Goal: Task Accomplishment & Management: Complete application form

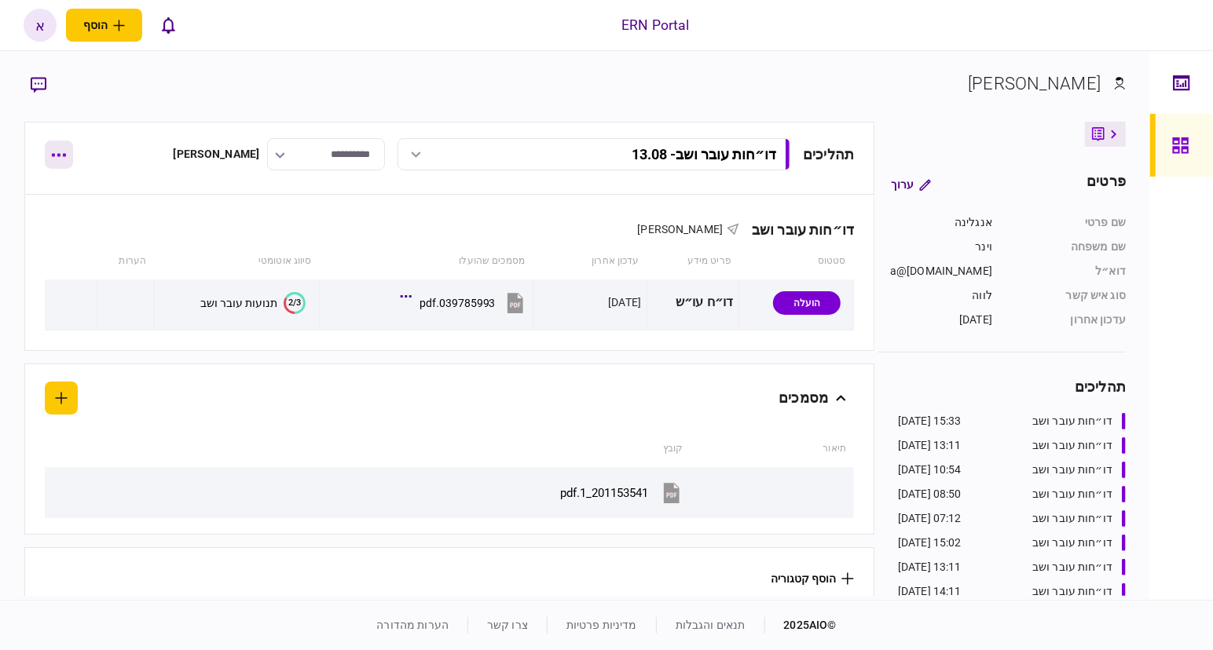
click at [72, 155] on button "button" at bounding box center [59, 155] width 28 height 28
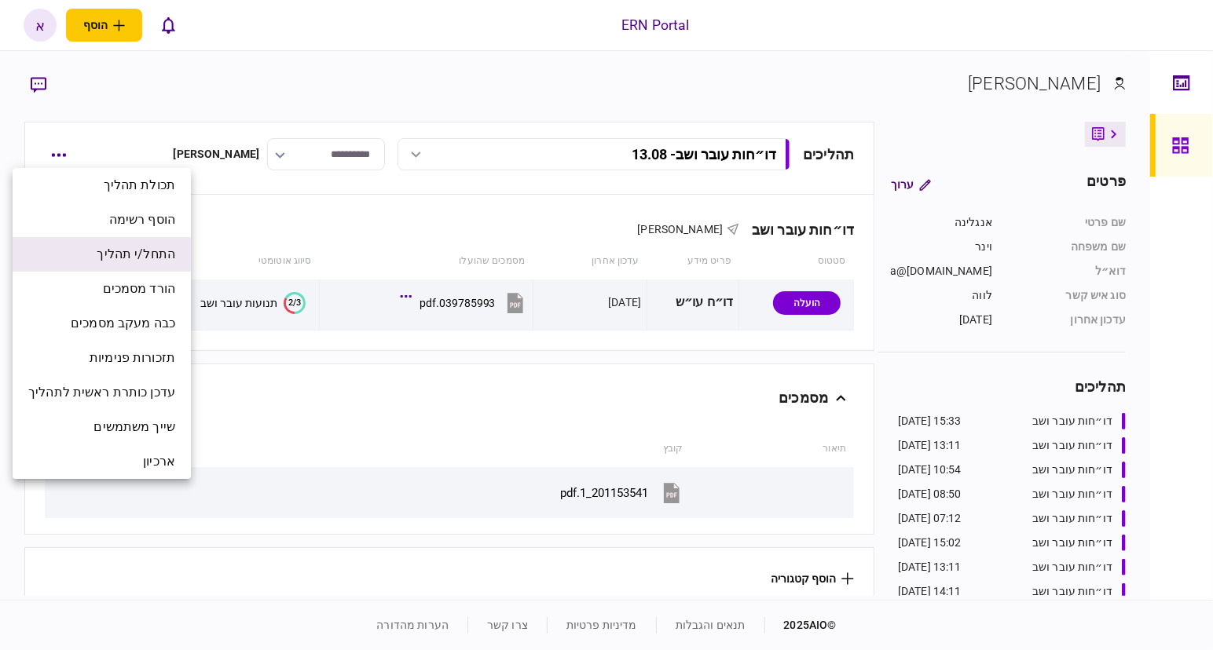
click at [174, 254] on span "התחל/י תהליך" at bounding box center [136, 254] width 79 height 19
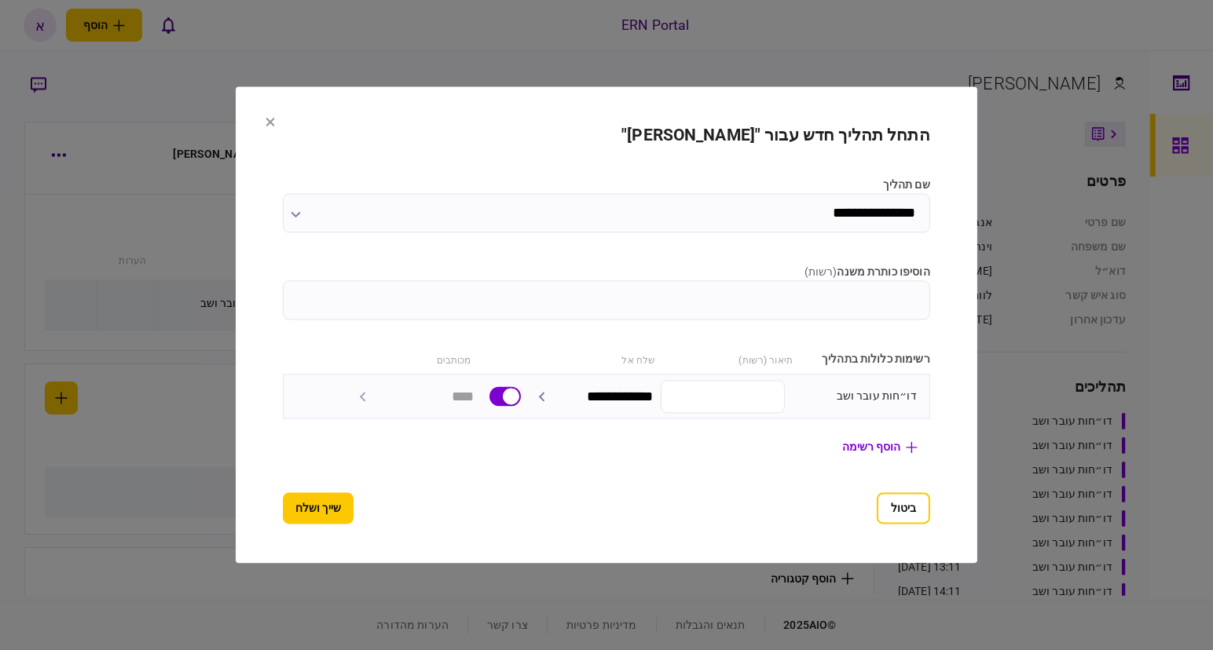
click at [895, 294] on input "הוסיפו כותרת משנה ( רשות )" at bounding box center [606, 300] width 647 height 39
type input "****"
click at [287, 498] on button "שייך ושלח" at bounding box center [318, 508] width 71 height 31
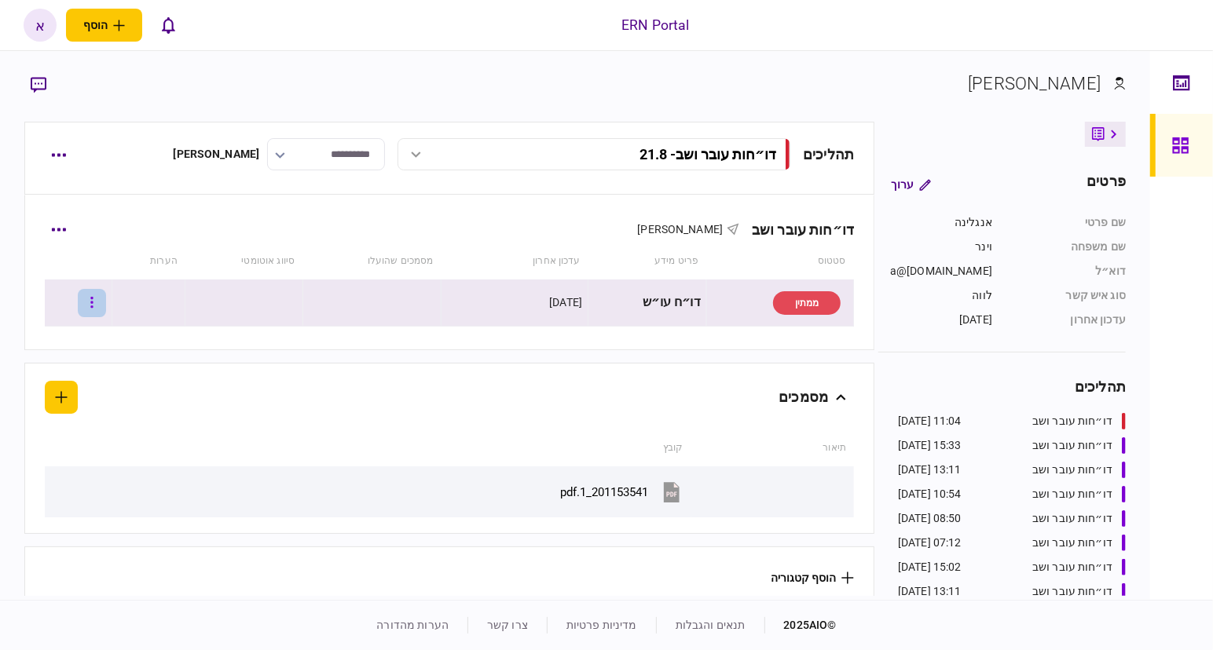
click at [93, 305] on icon "button" at bounding box center [92, 302] width 2 height 11
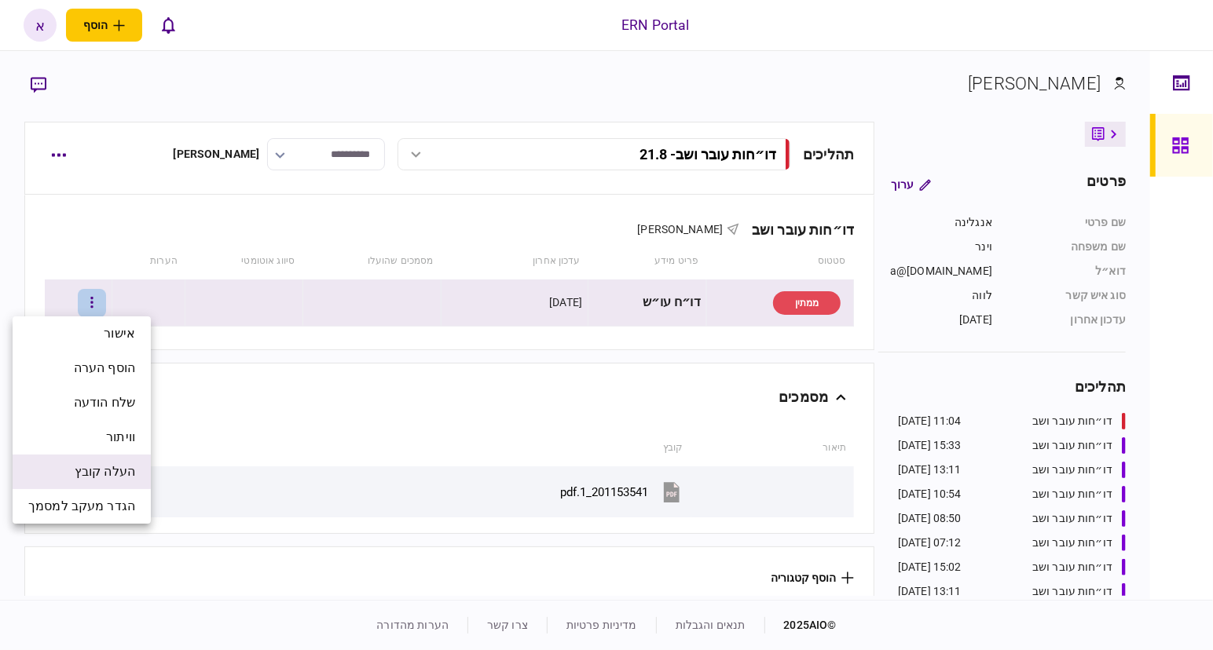
click at [113, 479] on span "העלה קובץ" at bounding box center [105, 472] width 60 height 19
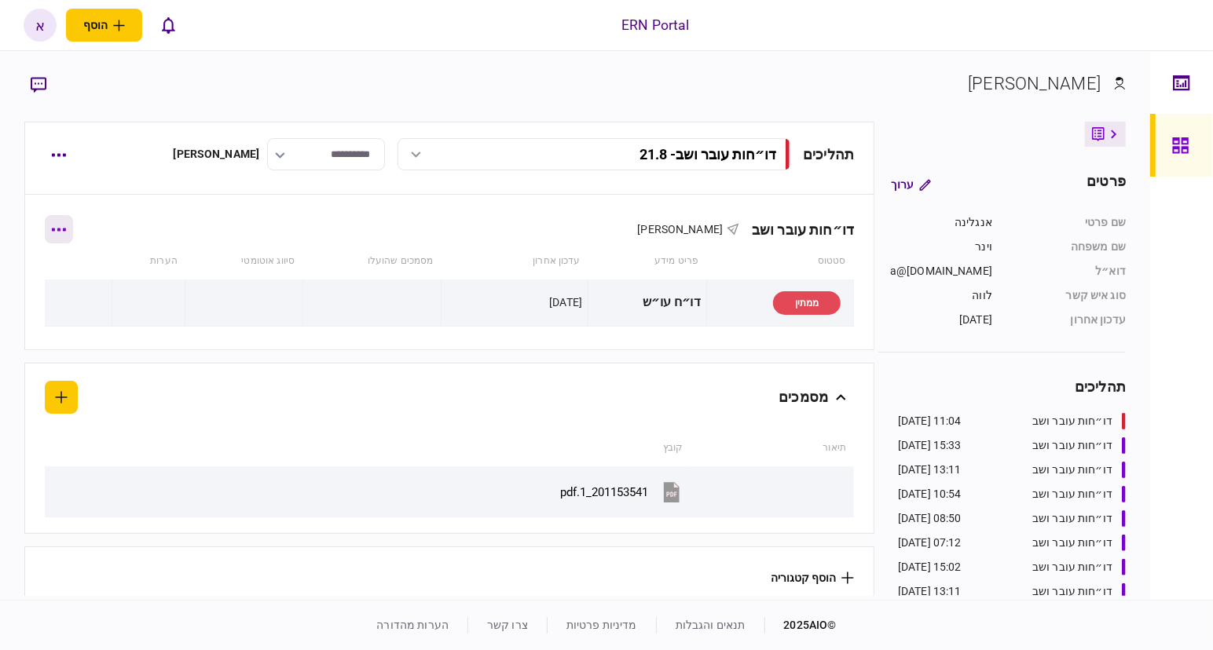
click at [63, 230] on icon "button" at bounding box center [58, 230] width 15 height 4
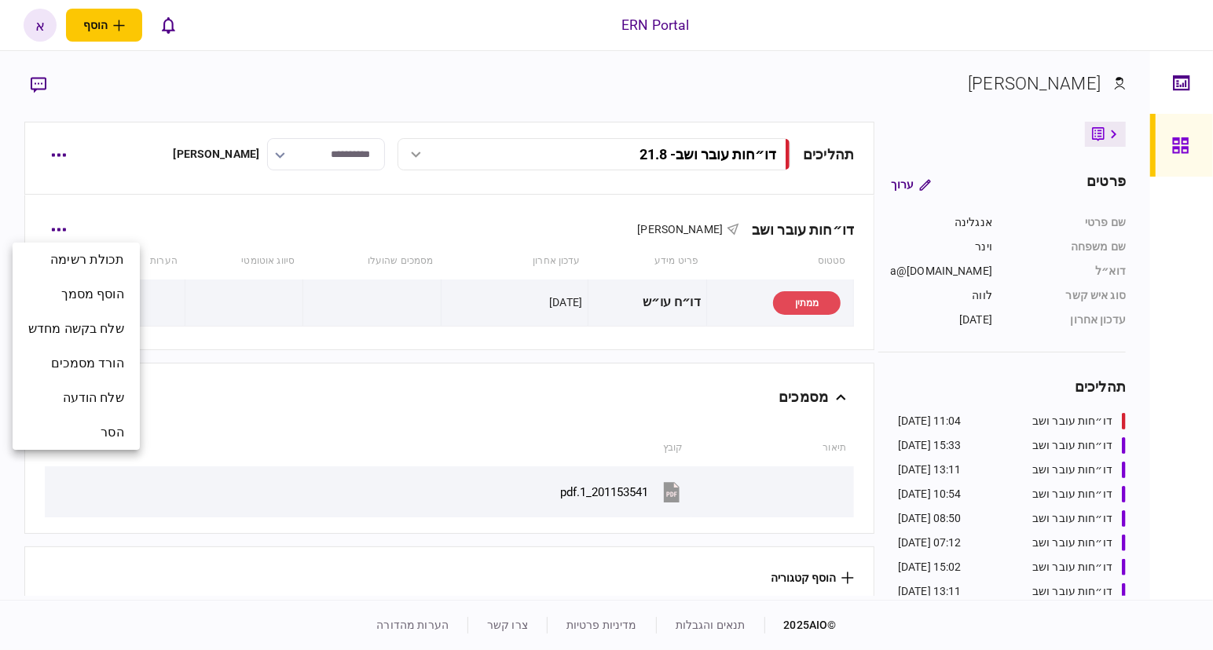
click at [192, 342] on div at bounding box center [606, 325] width 1213 height 650
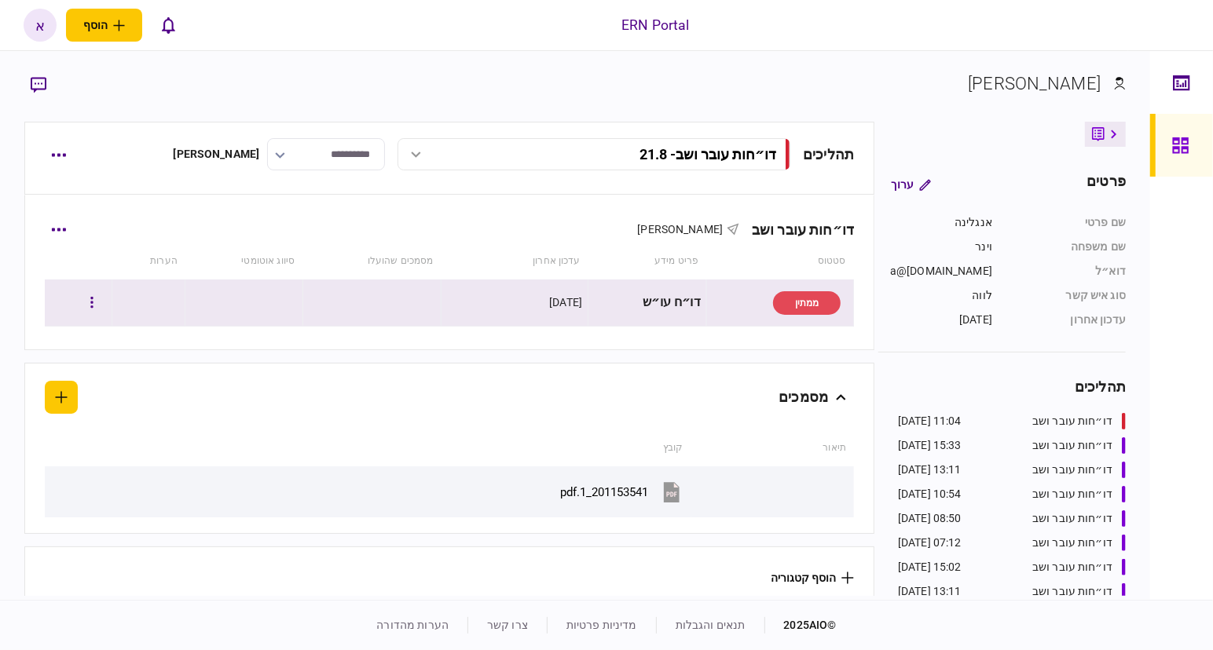
click at [141, 298] on td at bounding box center [148, 303] width 73 height 47
click at [94, 303] on button "button" at bounding box center [92, 303] width 28 height 28
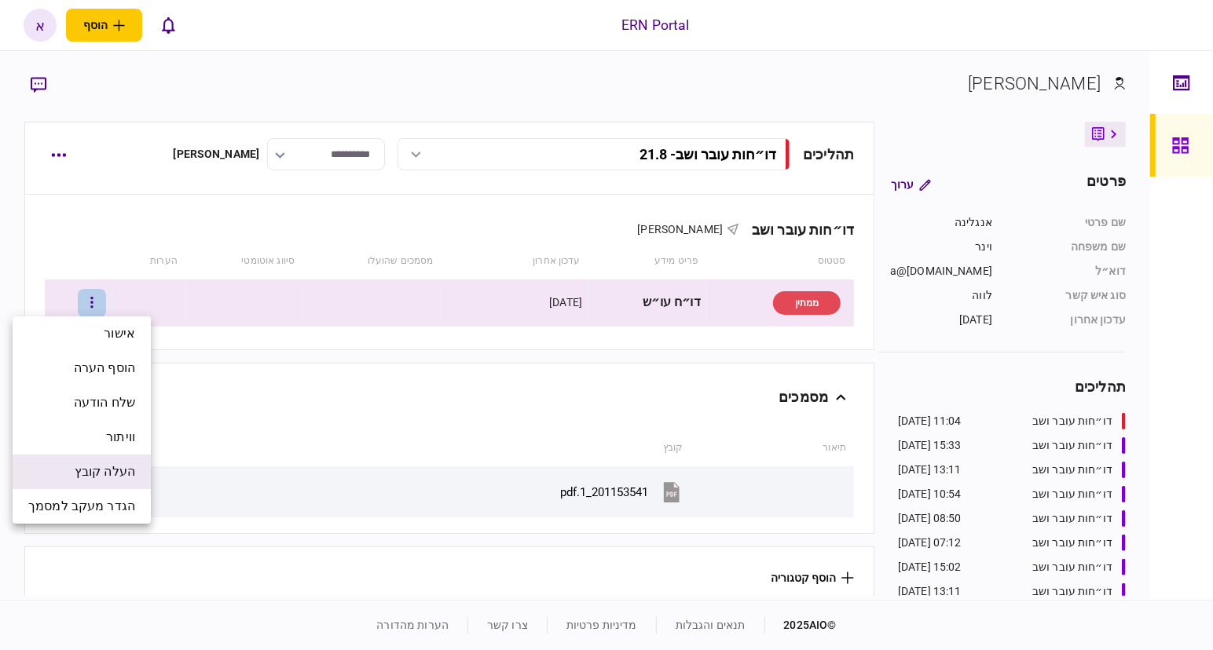
click at [115, 487] on li "העלה קובץ" at bounding box center [82, 472] width 138 height 35
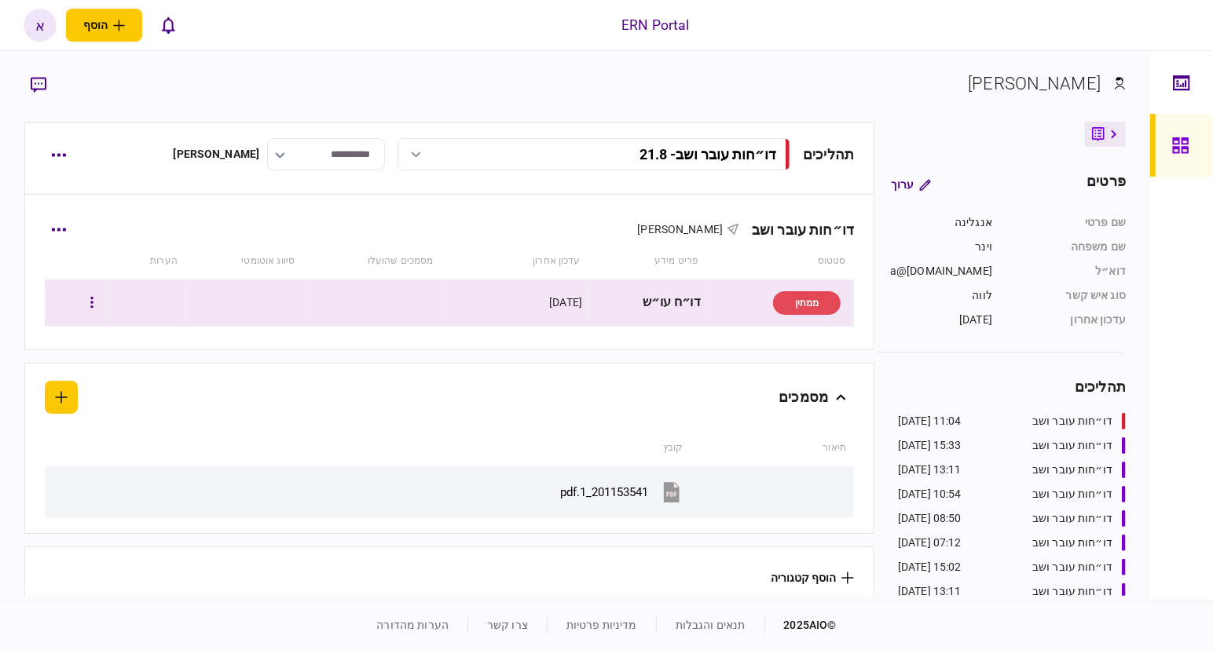
click at [82, 296] on div at bounding box center [78, 302] width 57 height 35
click at [99, 295] on button "button" at bounding box center [92, 303] width 28 height 28
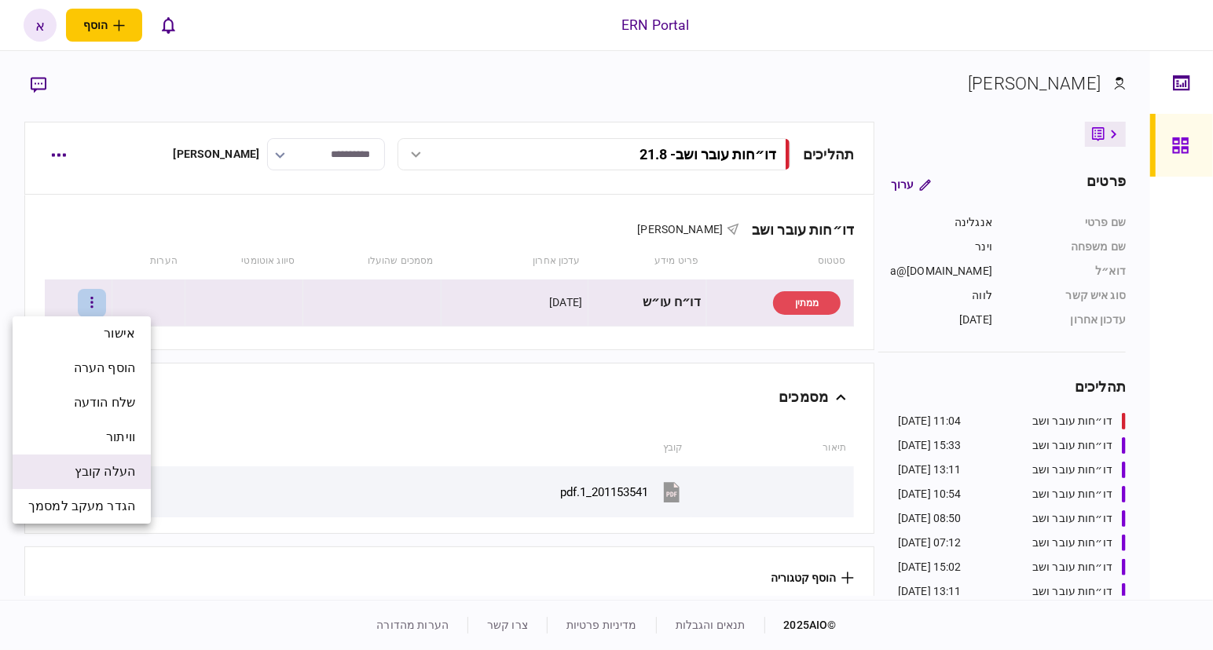
click at [112, 466] on span "העלה קובץ" at bounding box center [105, 472] width 60 height 19
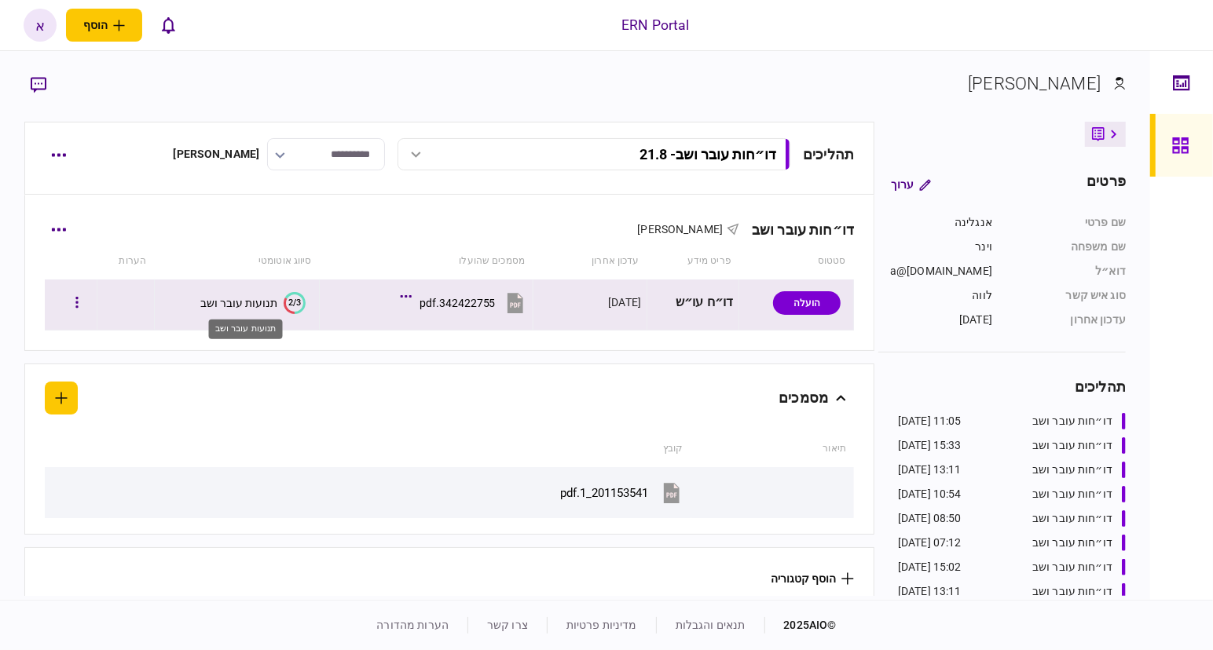
click at [268, 297] on div "תנועות עובר ושב" at bounding box center [238, 303] width 77 height 13
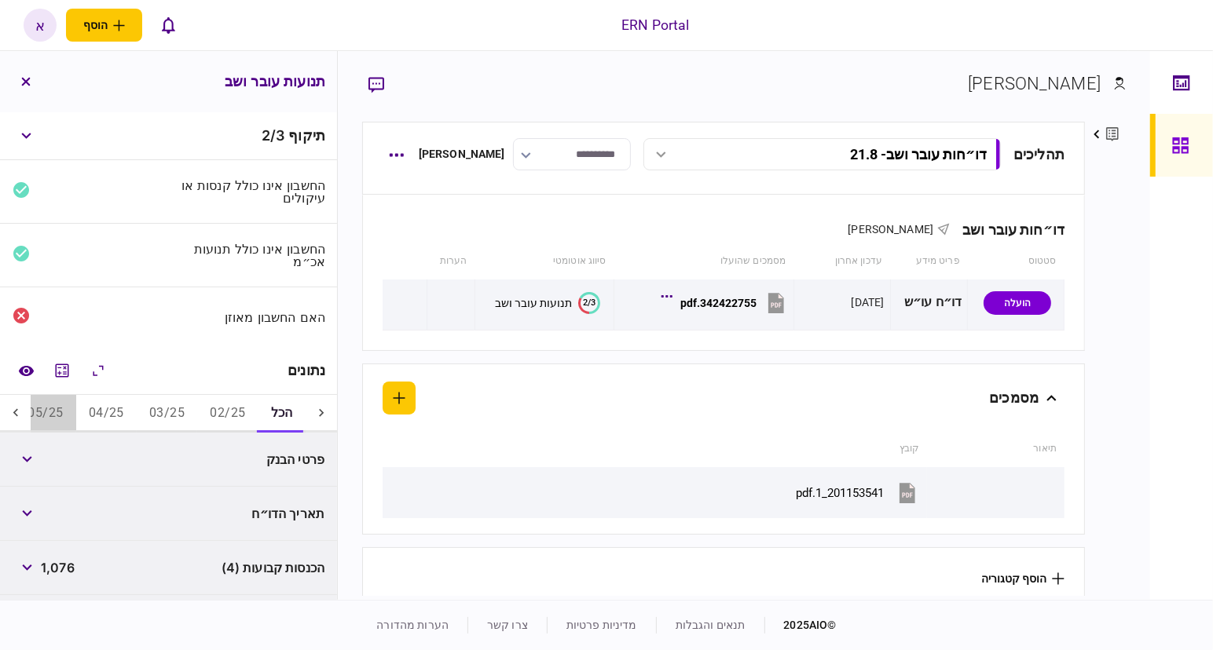
click at [49, 413] on button "05/25" at bounding box center [45, 414] width 60 height 38
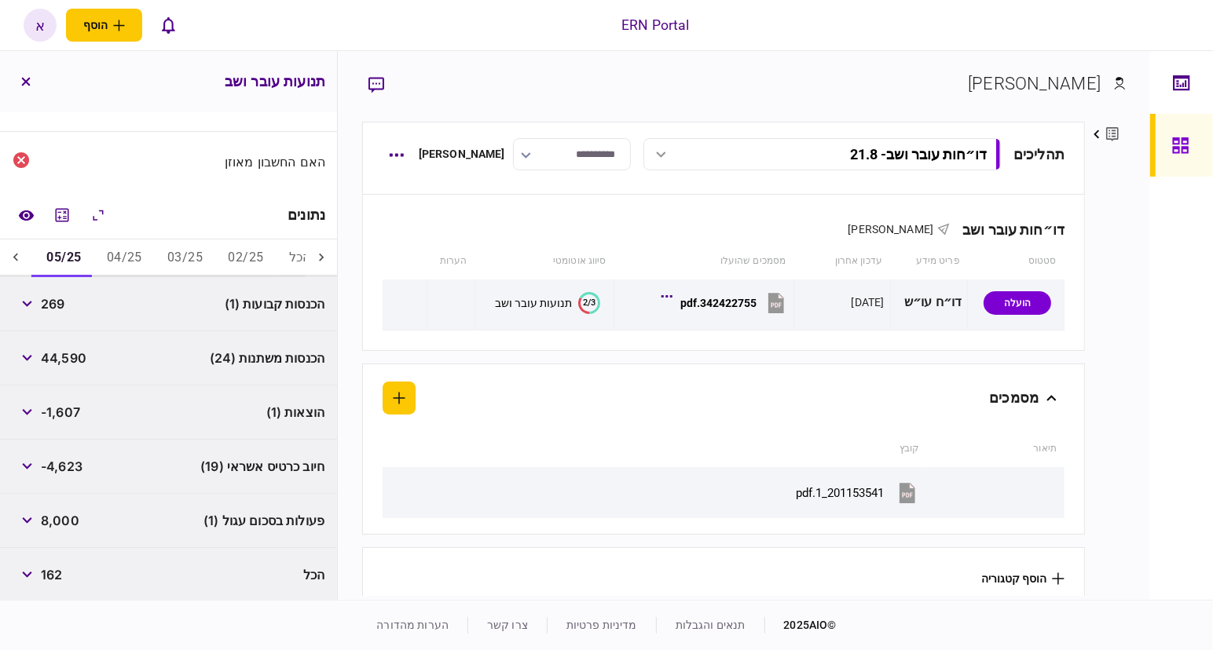
scroll to position [57, 0]
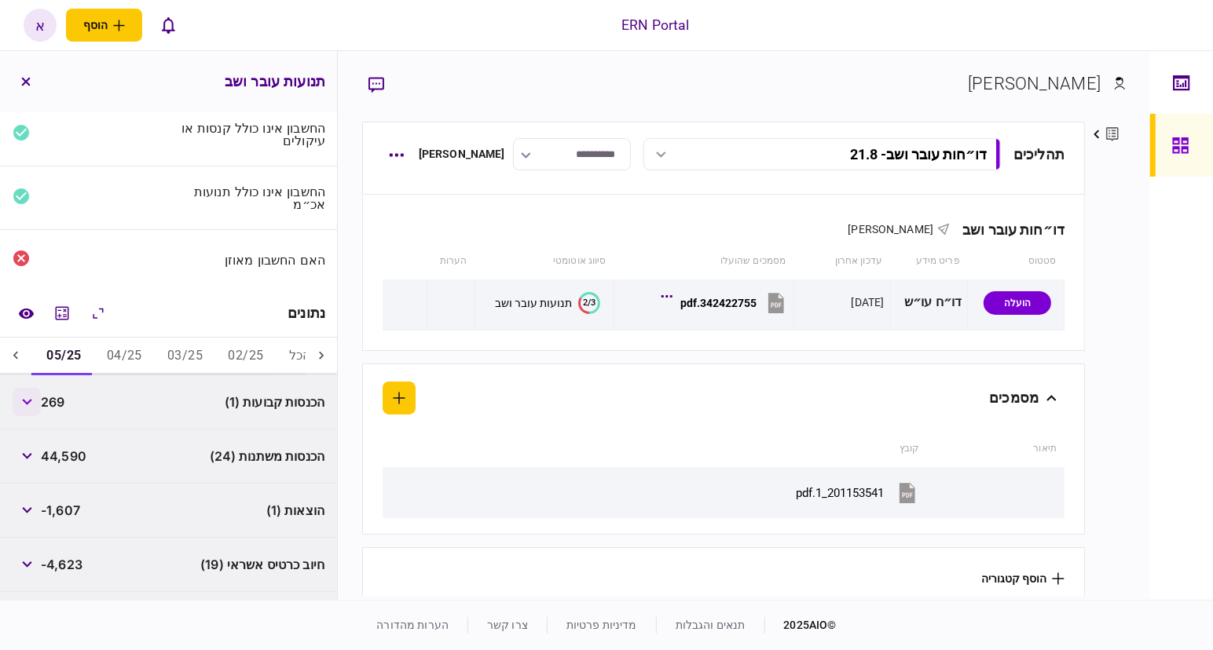
click at [37, 401] on button "button" at bounding box center [27, 402] width 28 height 28
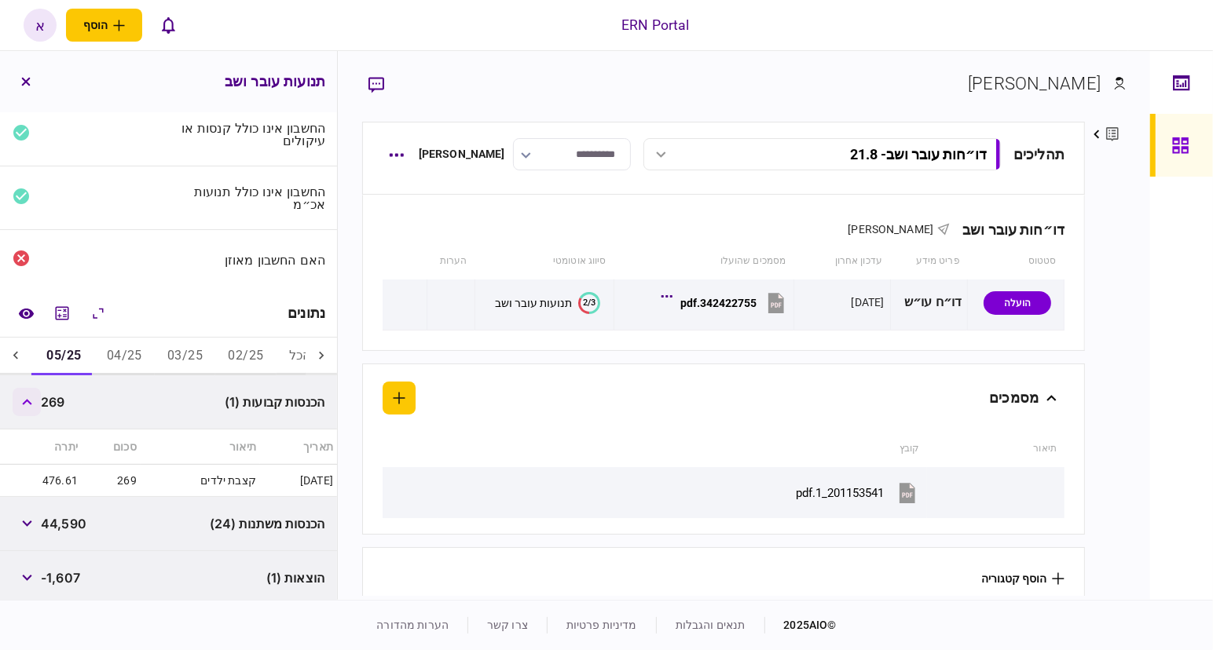
click at [24, 401] on button "button" at bounding box center [27, 402] width 28 height 28
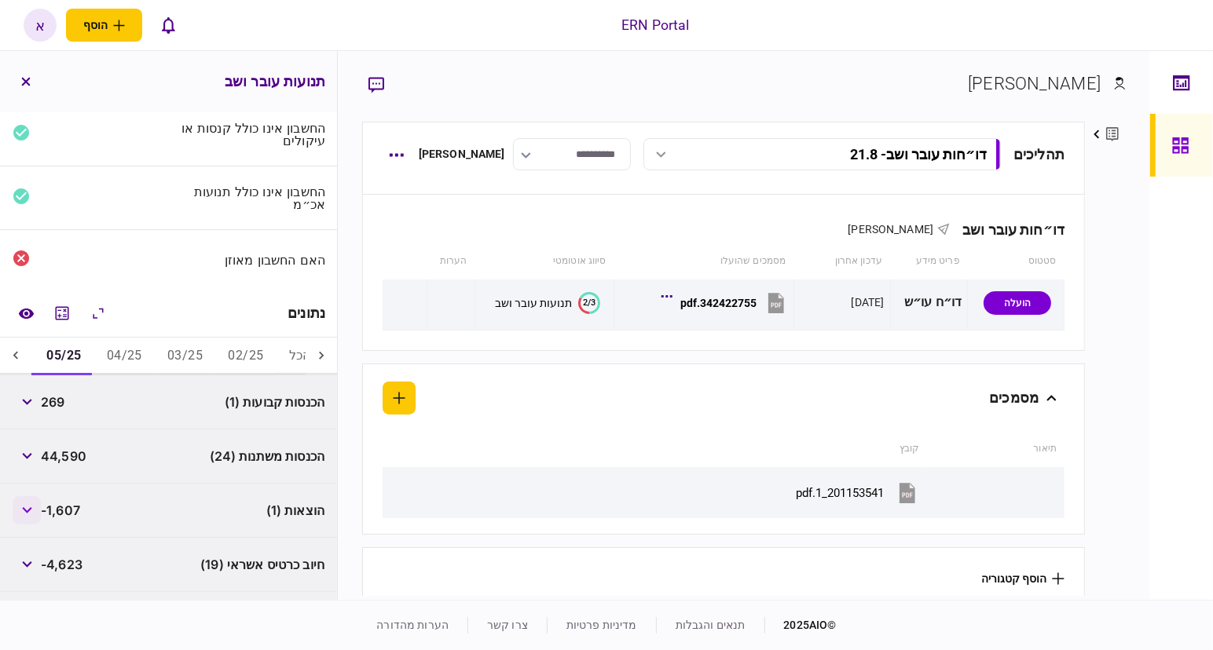
click at [29, 508] on icon "button" at bounding box center [27, 510] width 10 height 6
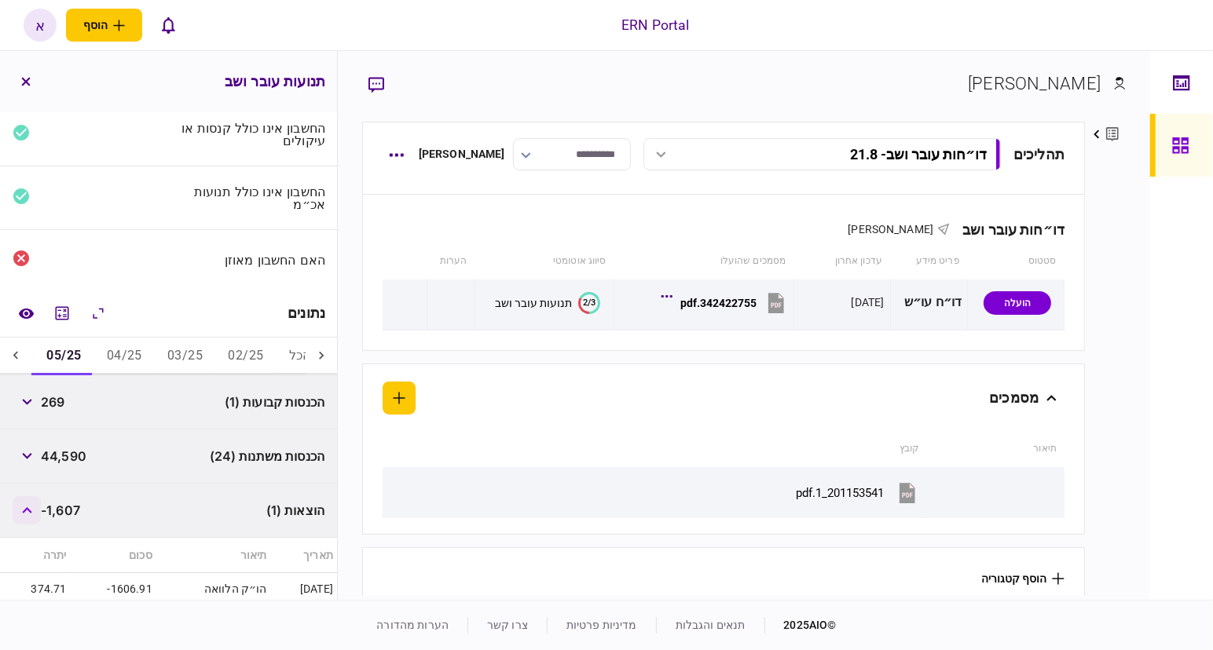
click at [29, 508] on icon "button" at bounding box center [26, 510] width 9 height 6
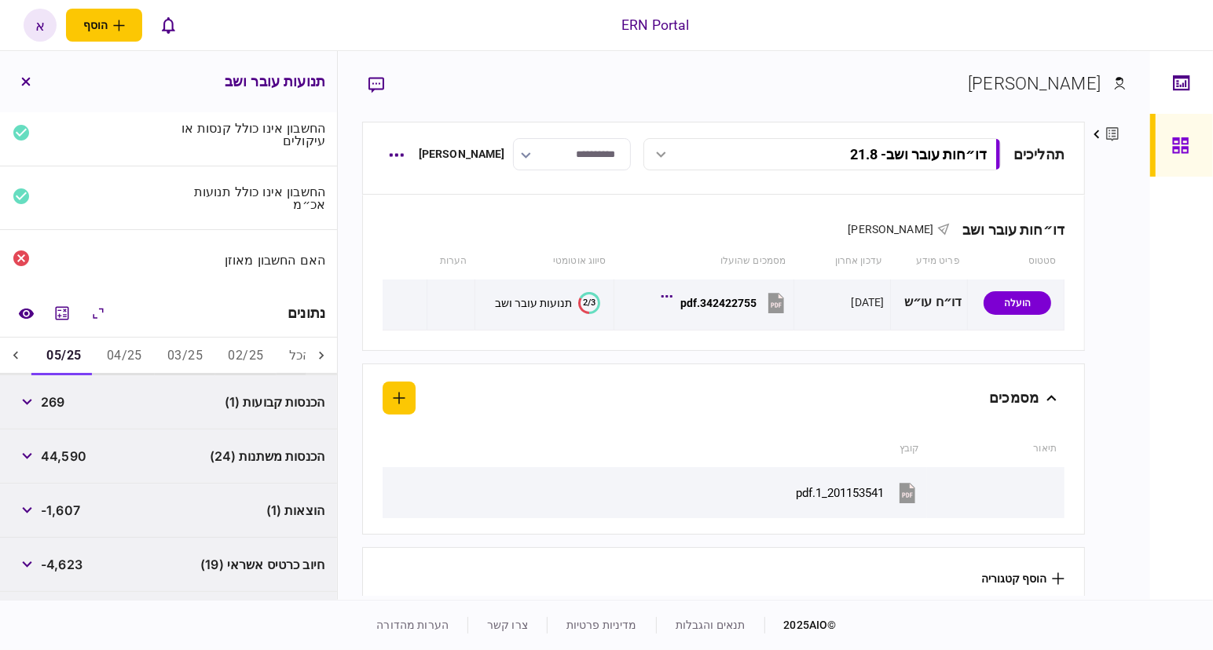
scroll to position [155, 0]
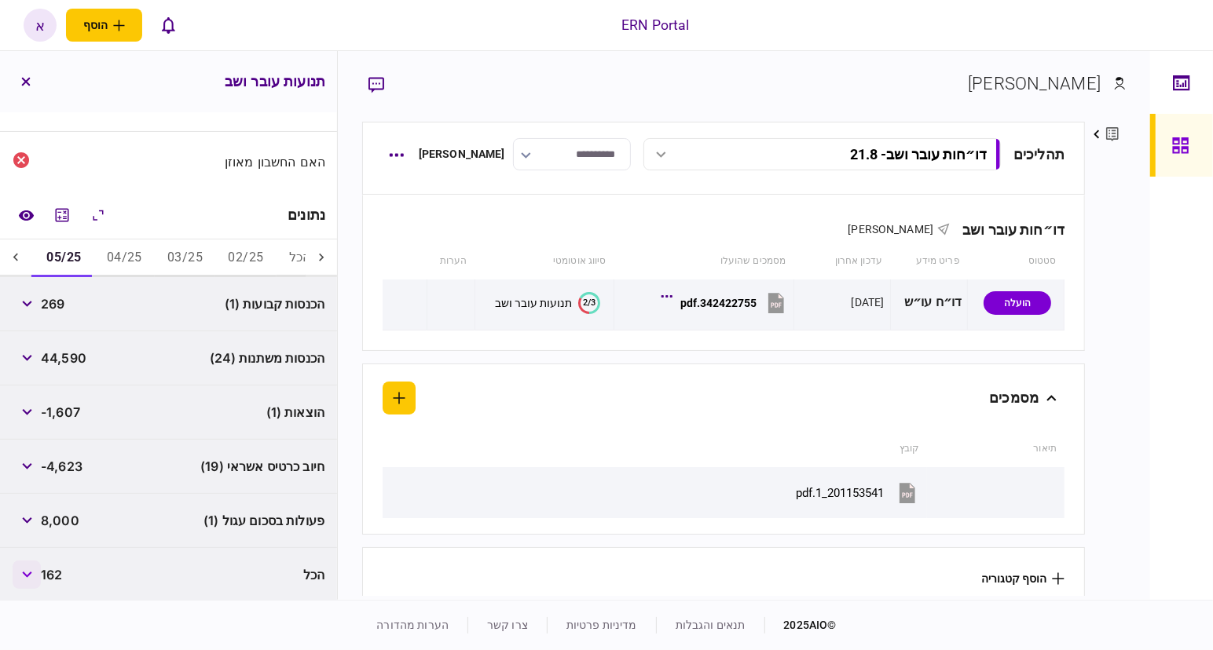
click at [37, 570] on button "button" at bounding box center [27, 575] width 28 height 28
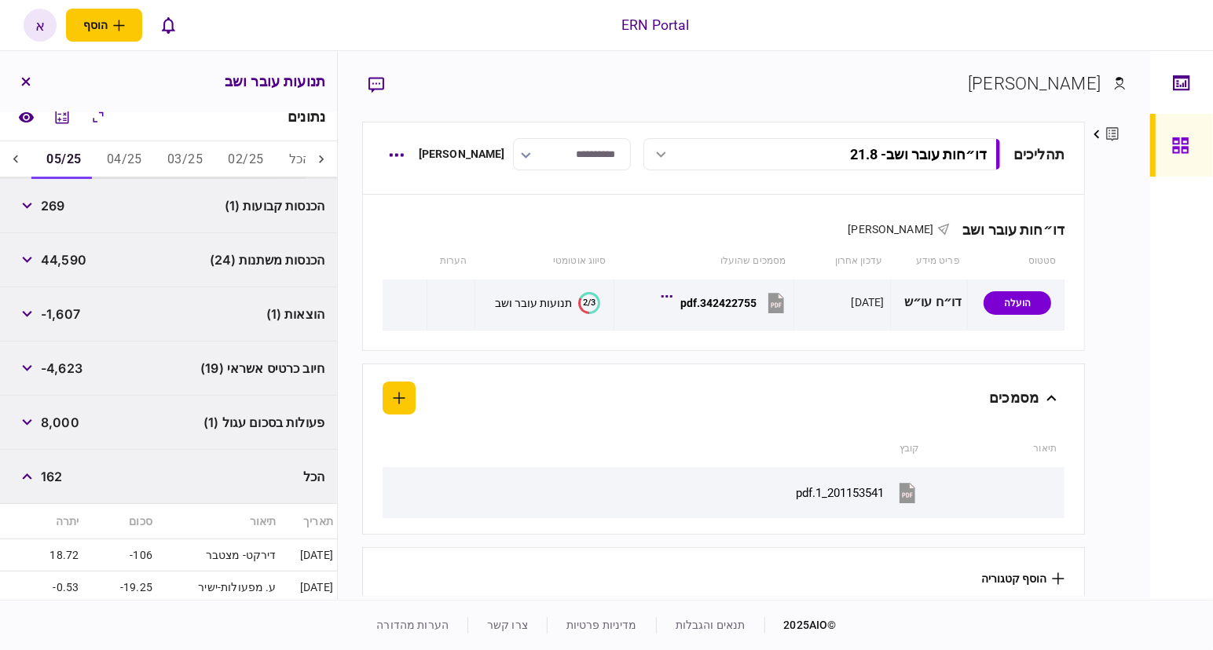
scroll to position [352, 0]
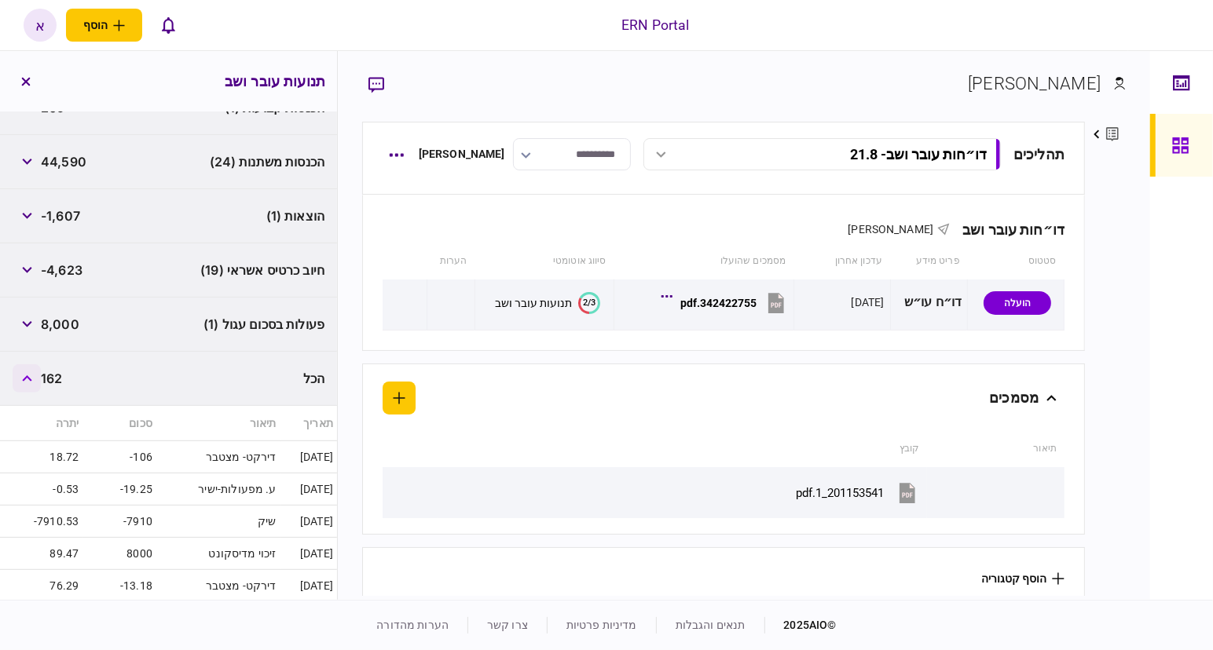
click at [20, 365] on button "button" at bounding box center [27, 378] width 28 height 28
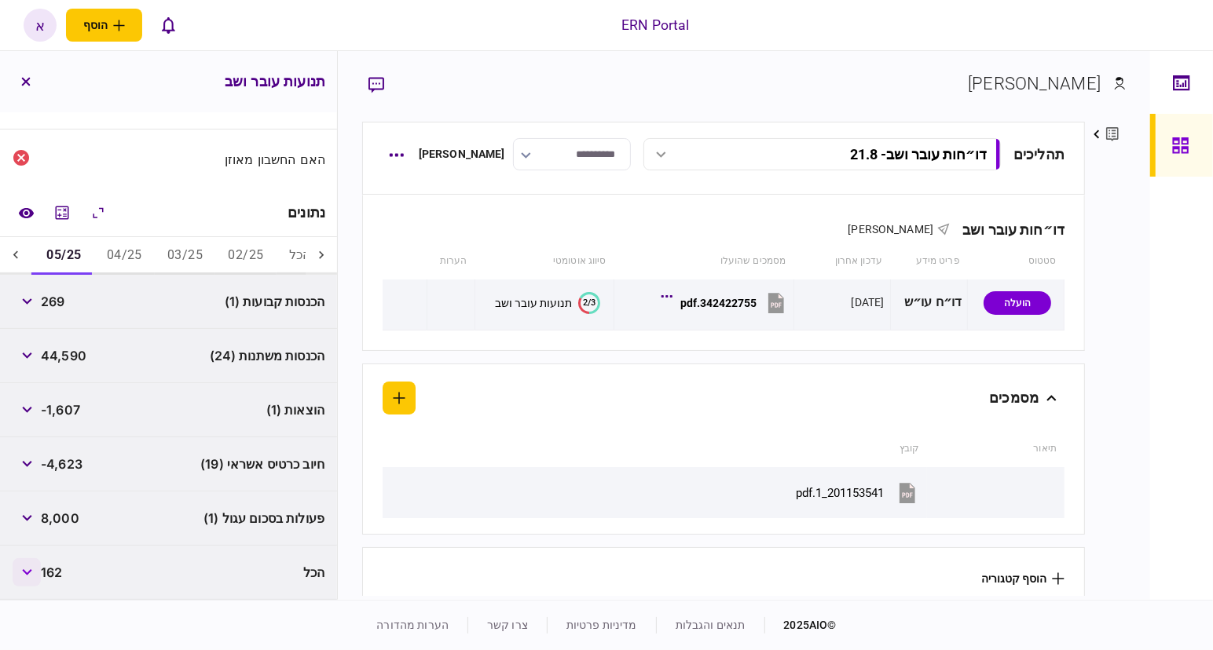
scroll to position [155, 0]
click at [8, 252] on div at bounding box center [15, 259] width 31 height 38
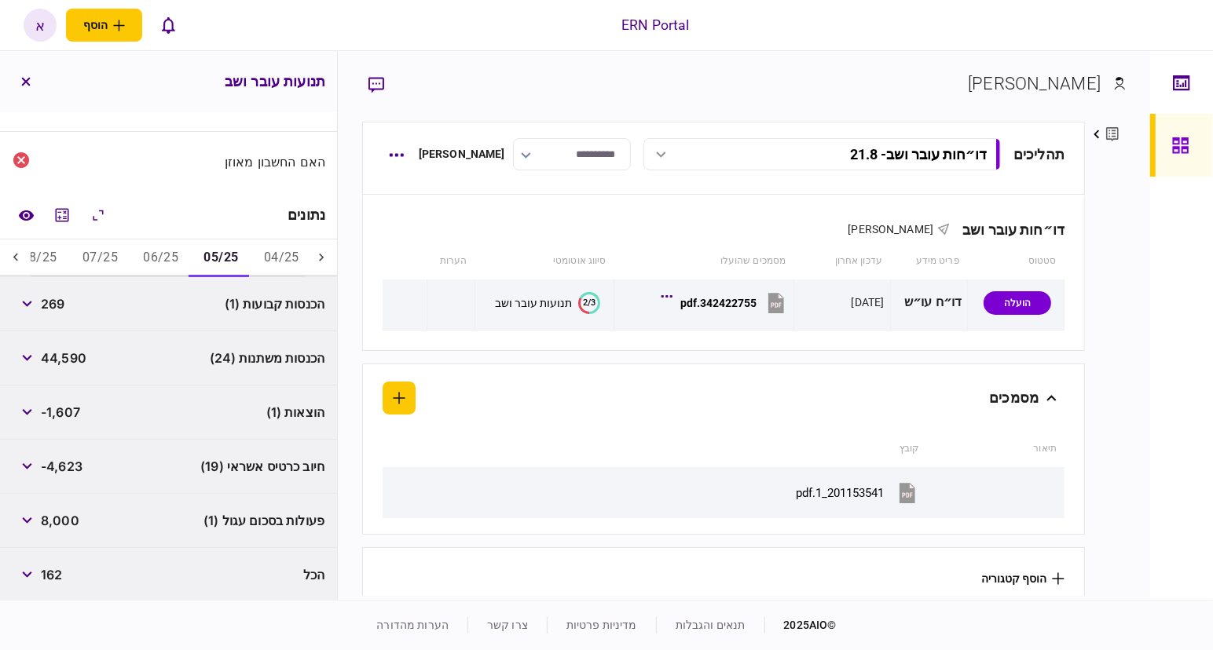
scroll to position [0, -200]
click at [185, 257] on button "06/25" at bounding box center [182, 259] width 60 height 38
click at [123, 253] on button "07/25" at bounding box center [122, 259] width 60 height 38
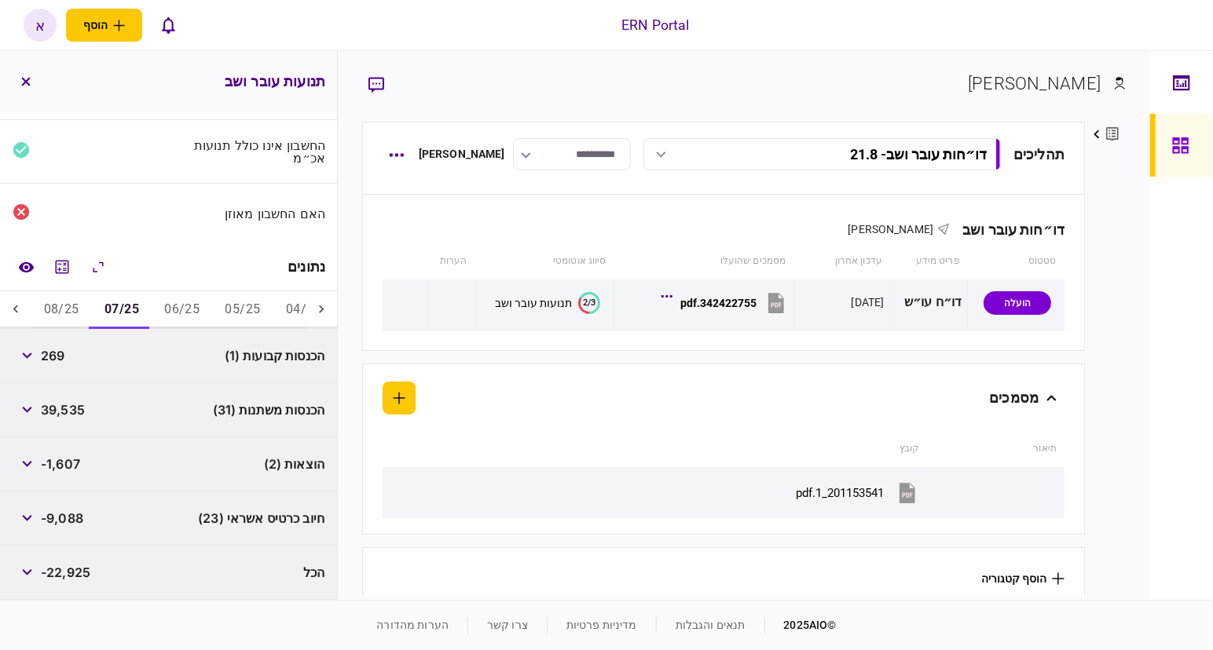
scroll to position [101, 0]
click at [90, 309] on button "08/25" at bounding box center [61, 313] width 60 height 38
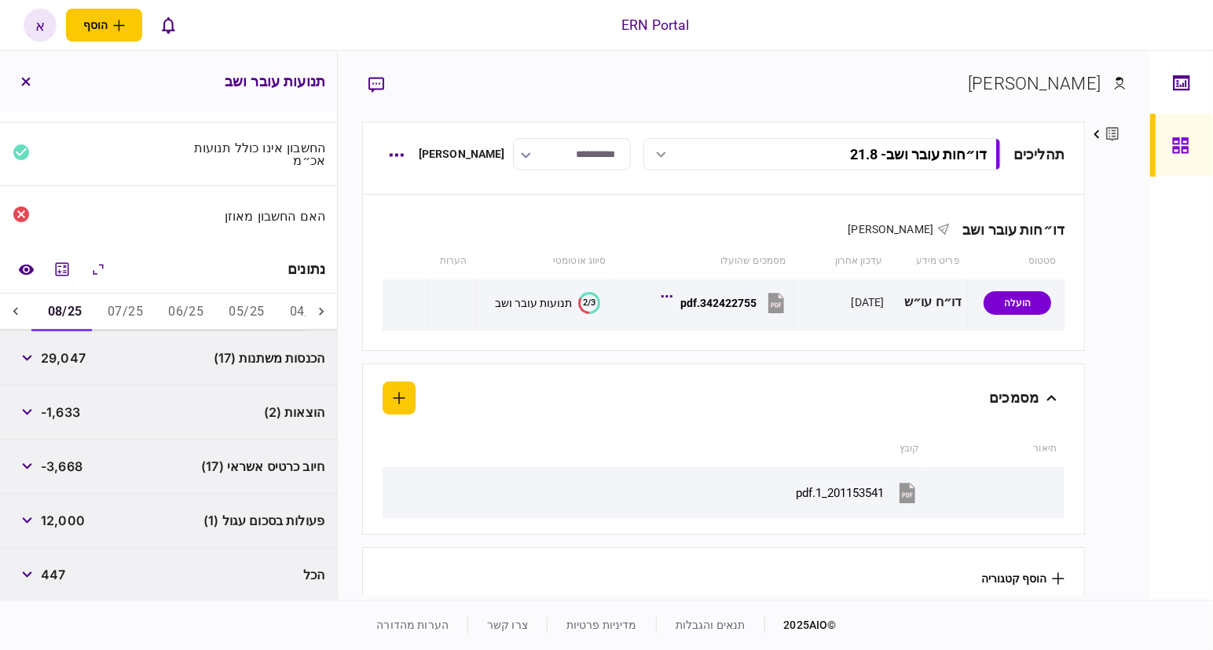
scroll to position [0, 0]
